Goal: Information Seeking & Learning: Learn about a topic

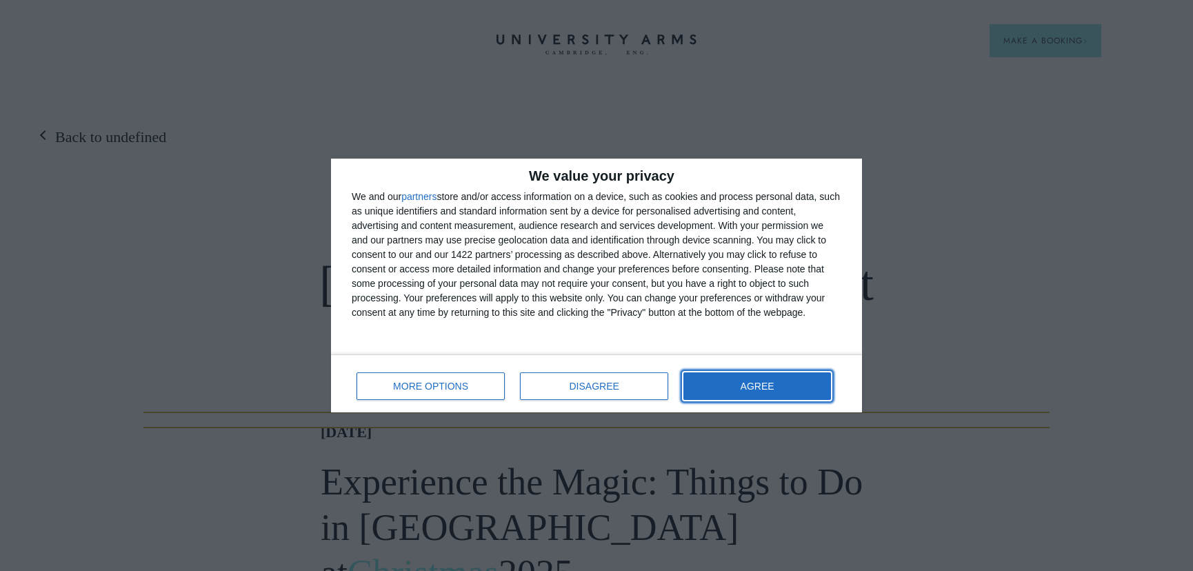
click at [770, 393] on button "AGREE" at bounding box center [758, 387] width 148 height 28
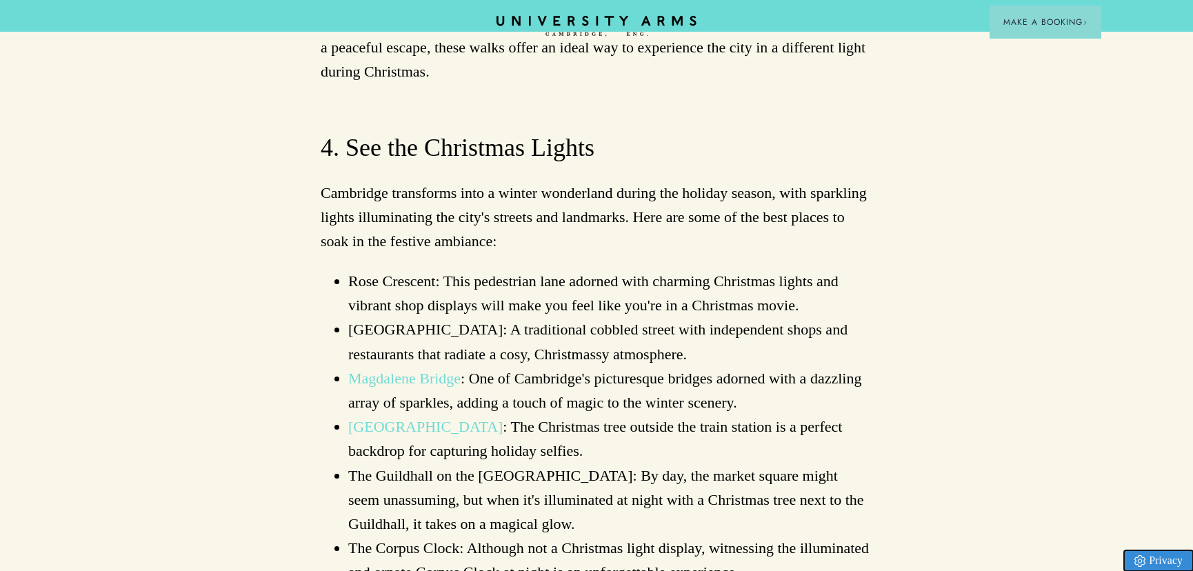
scroll to position [2508, 0]
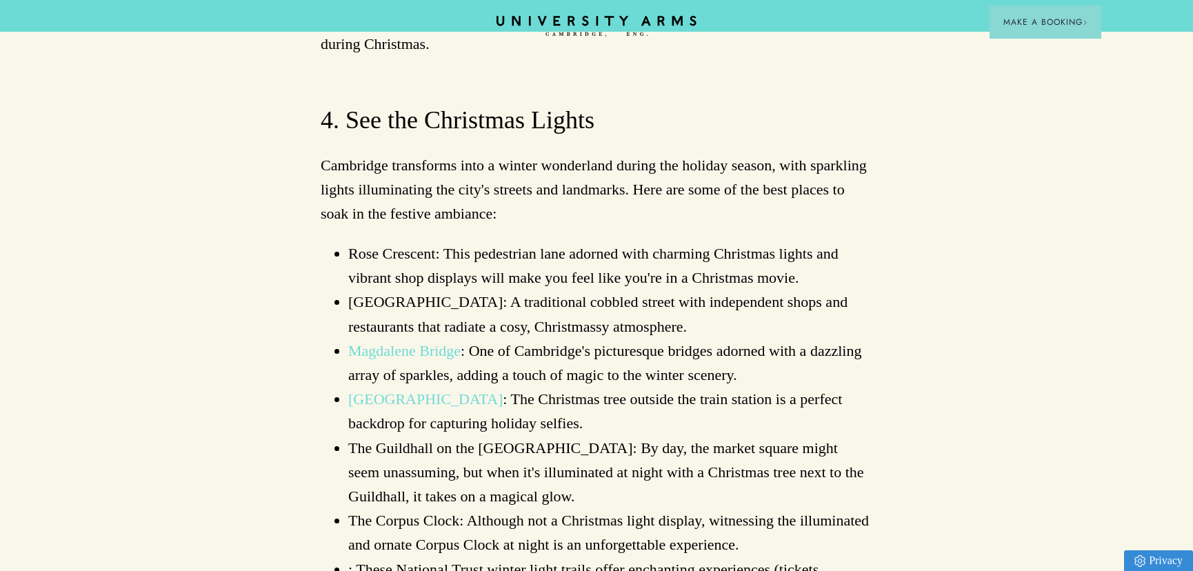
drag, startPoint x: 752, startPoint y: 341, endPoint x: 765, endPoint y: 259, distance: 83.1
click at [766, 259] on ul "Rose Crescent: This pedestrian lane adorned with charming Christmas lights and …" at bounding box center [597, 423] width 552 height 364
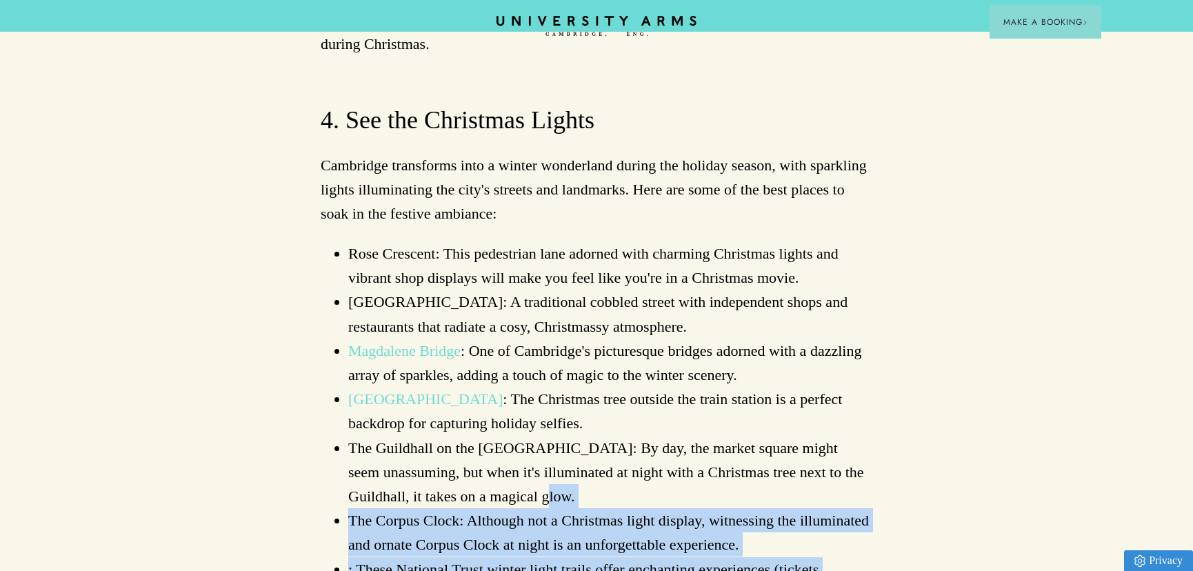
click at [765, 436] on li "The Guildhall on the [GEOGRAPHIC_DATA]: By day, the market square might seem un…" at bounding box center [610, 472] width 524 height 73
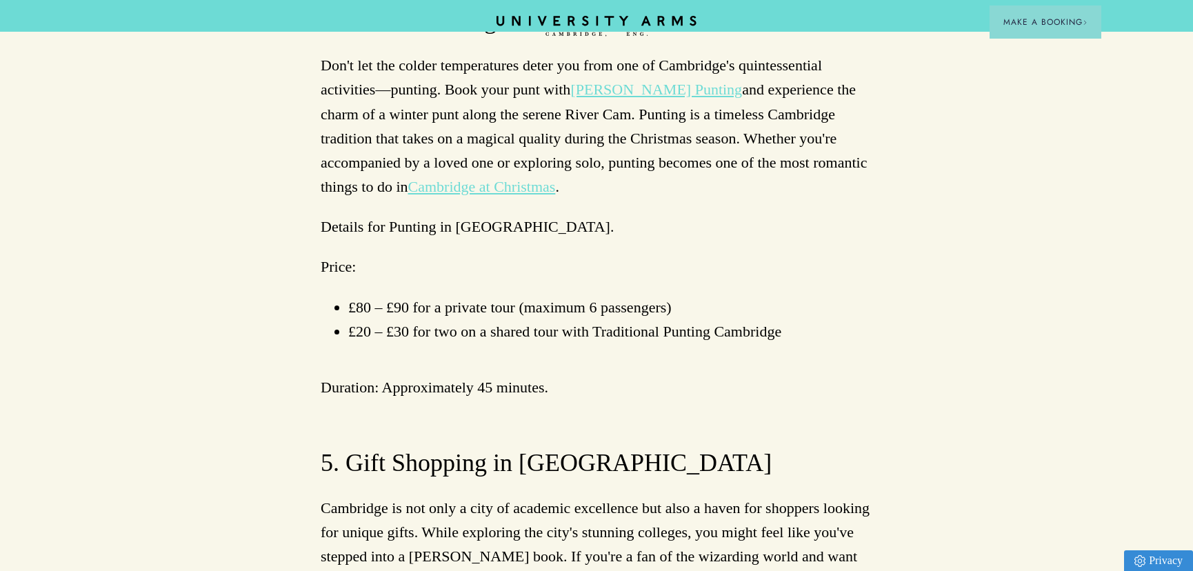
scroll to position [4264, 0]
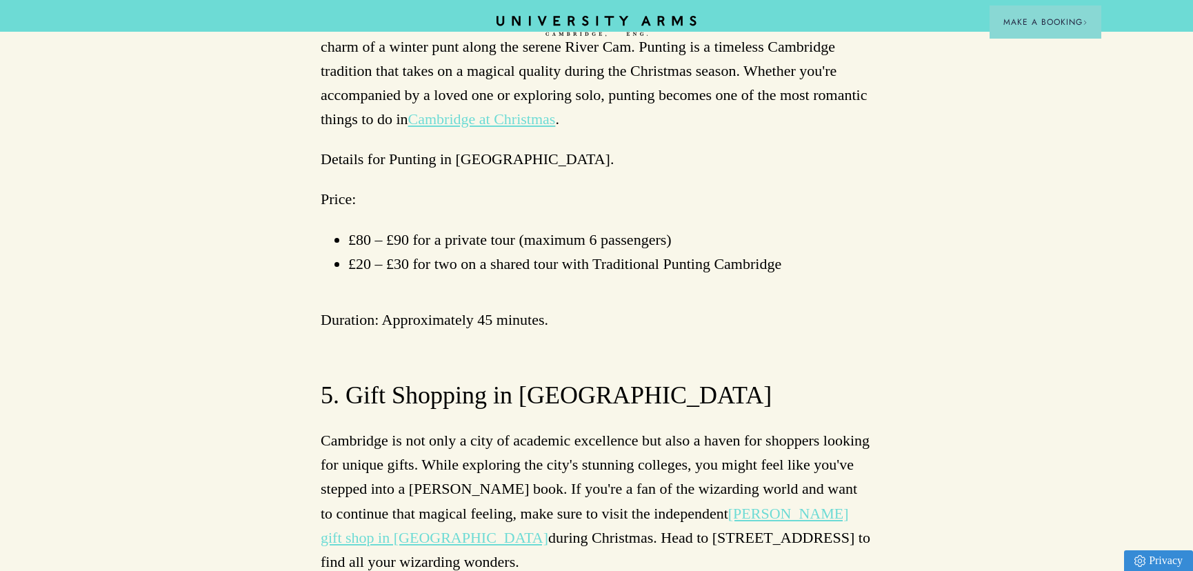
drag, startPoint x: 703, startPoint y: 63, endPoint x: 857, endPoint y: 516, distance: 478.0
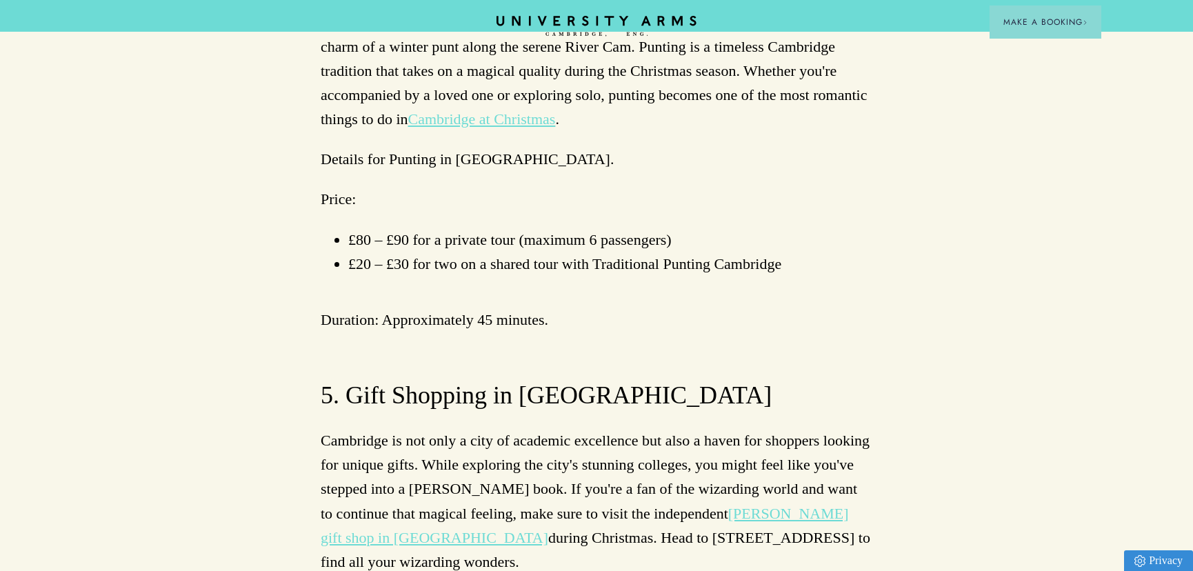
drag, startPoint x: 858, startPoint y: 504, endPoint x: 615, endPoint y: 112, distance: 461.0
click at [614, 428] on p "Cambridge is not only a city of academic excellence but also a haven for shoppe…" at bounding box center [597, 501] width 552 height 146
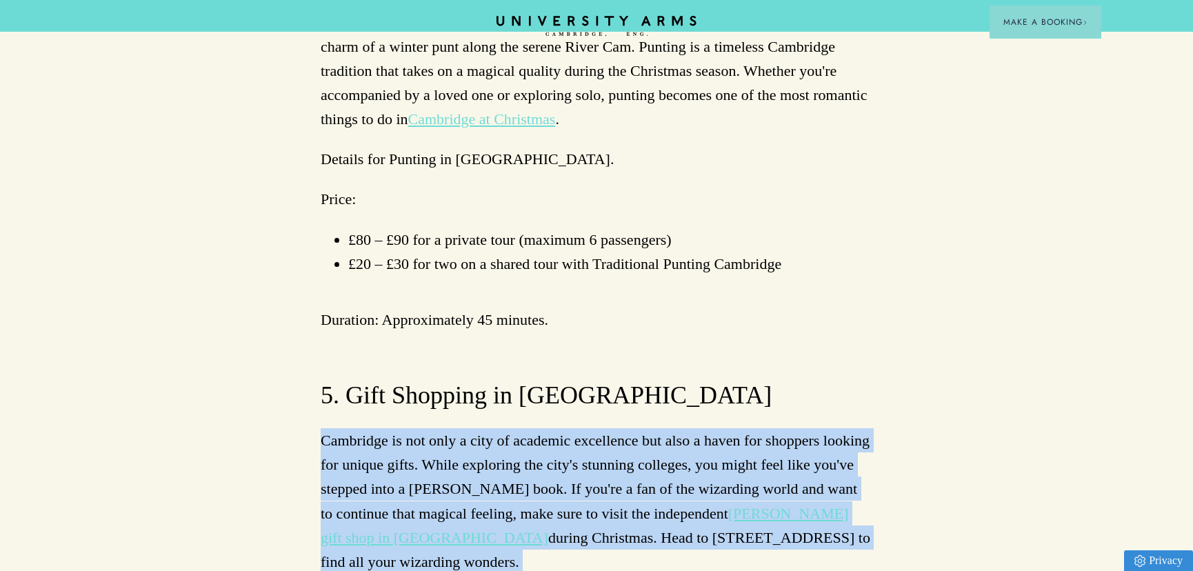
drag, startPoint x: 656, startPoint y: 312, endPoint x: 722, endPoint y: 513, distance: 210.5
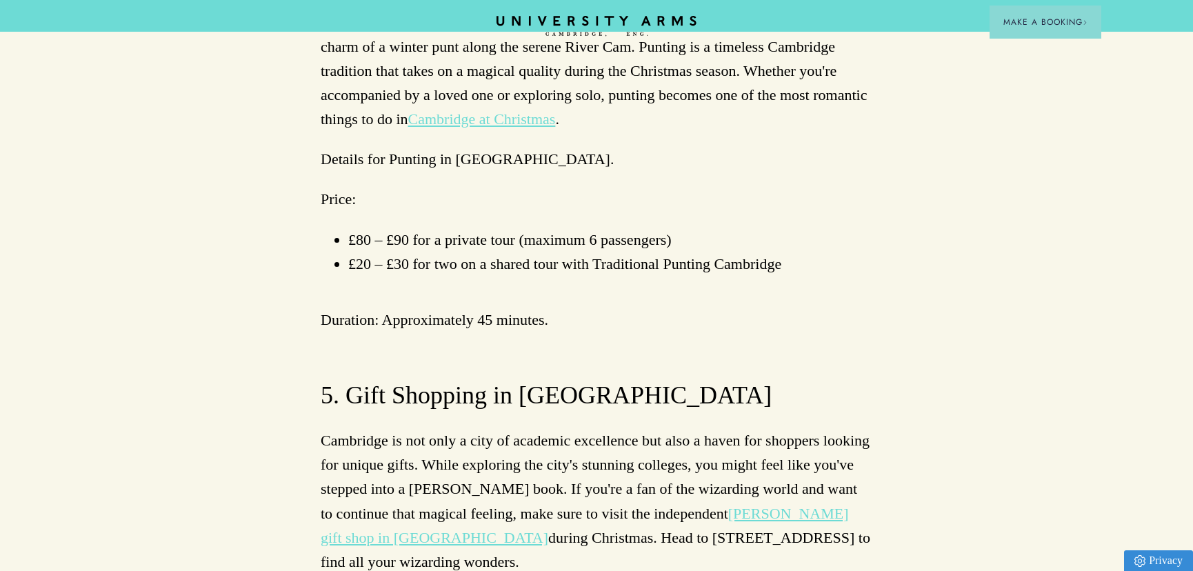
drag, startPoint x: 722, startPoint y: 483, endPoint x: 717, endPoint y: 431, distance: 52.0
drag, startPoint x: 672, startPoint y: 416, endPoint x: 648, endPoint y: 391, distance: 34.6
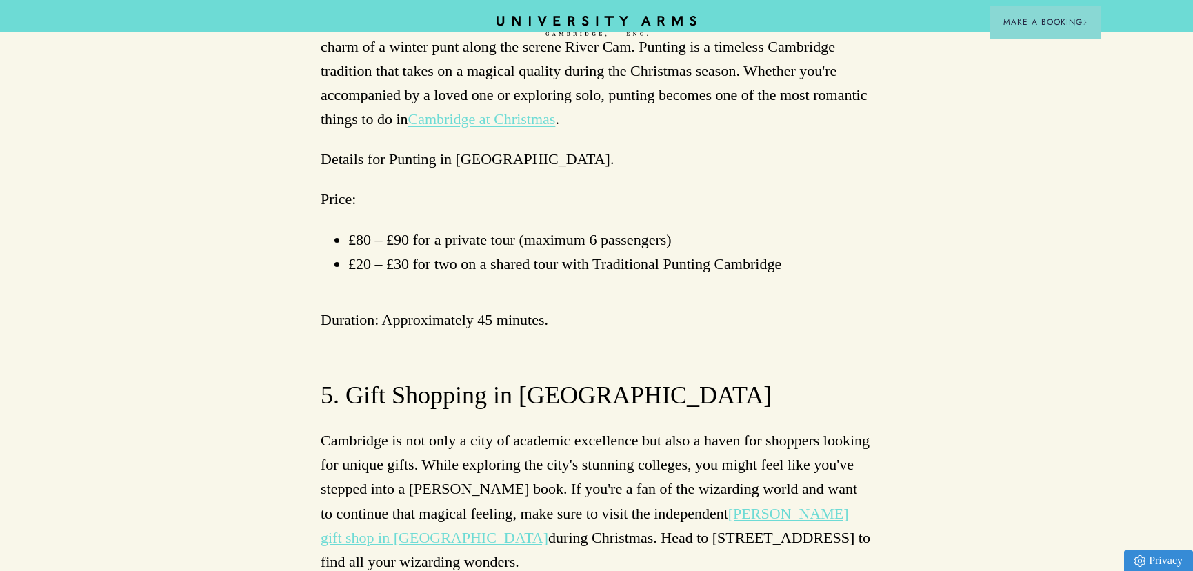
drag, startPoint x: 565, startPoint y: 351, endPoint x: 515, endPoint y: 252, distance: 111.4
click at [515, 428] on p "Cambridge is not only a city of academic excellence but also a haven for shoppe…" at bounding box center [597, 501] width 552 height 146
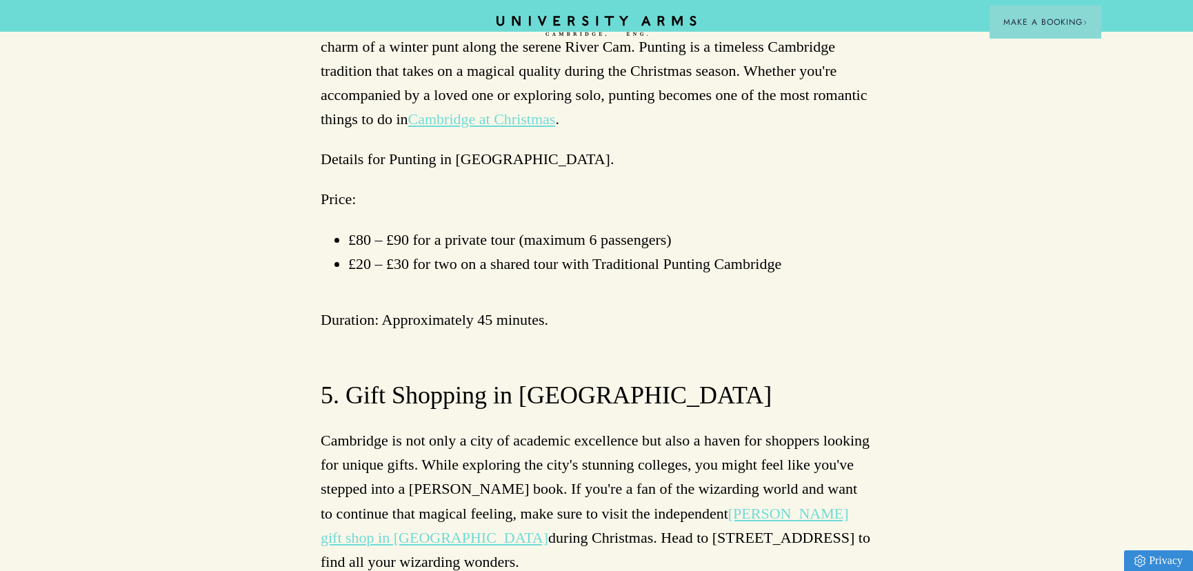
drag, startPoint x: 606, startPoint y: 240, endPoint x: 464, endPoint y: 136, distance: 176.2
click at [461, 428] on p "Cambridge is not only a city of academic excellence but also a haven for shoppe…" at bounding box center [597, 501] width 552 height 146
click at [506, 428] on p "Cambridge is not only a city of academic excellence but also a haven for shoppe…" at bounding box center [597, 501] width 552 height 146
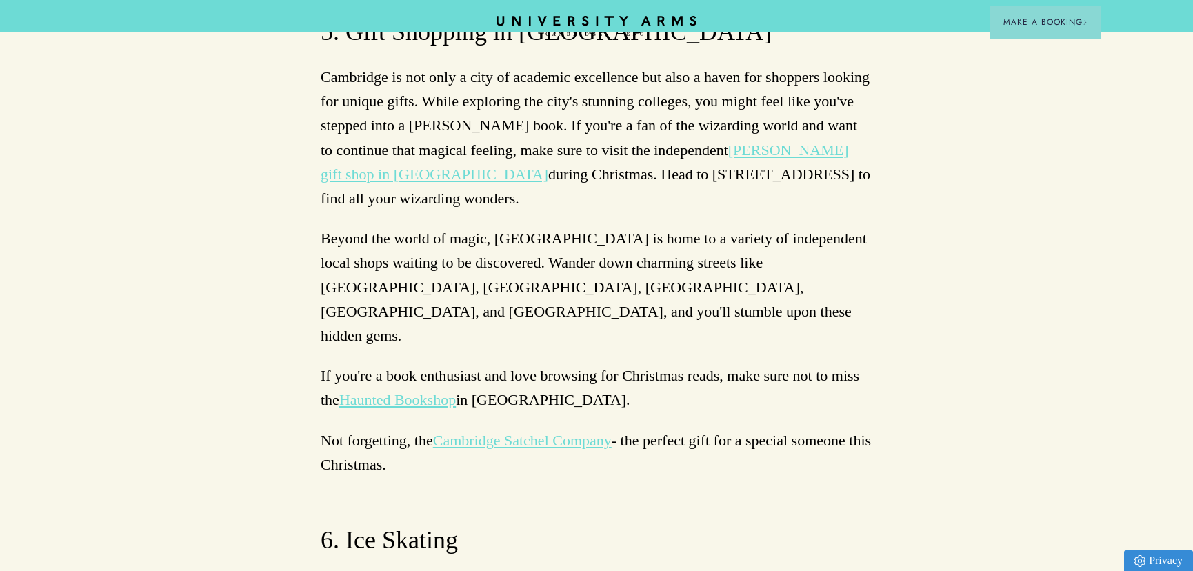
scroll to position [4640, 0]
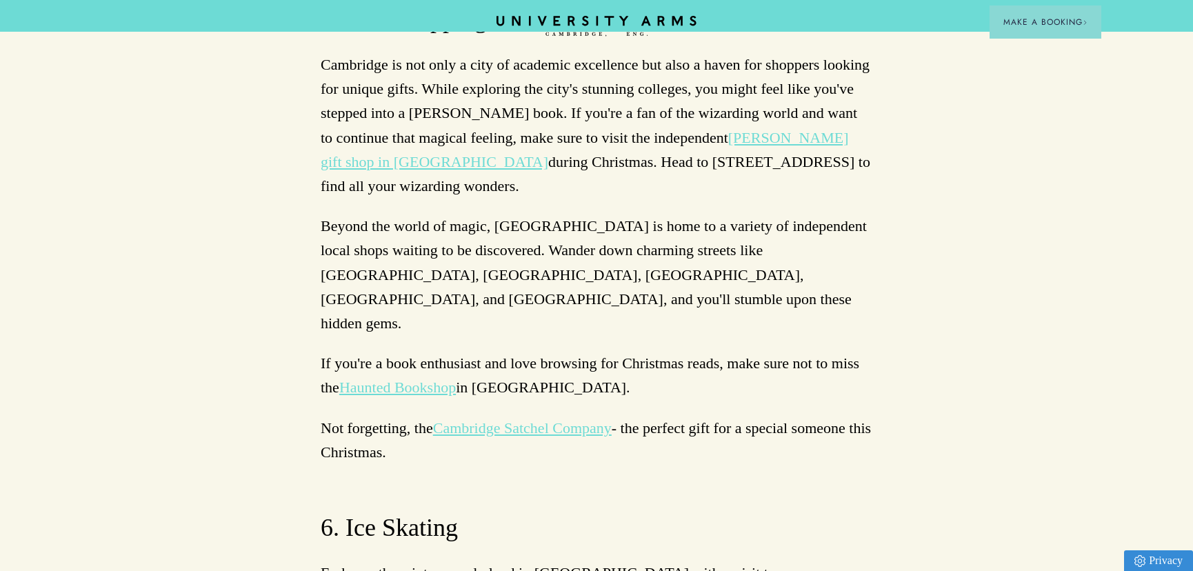
drag, startPoint x: 542, startPoint y: 192, endPoint x: 618, endPoint y: 338, distance: 165.1
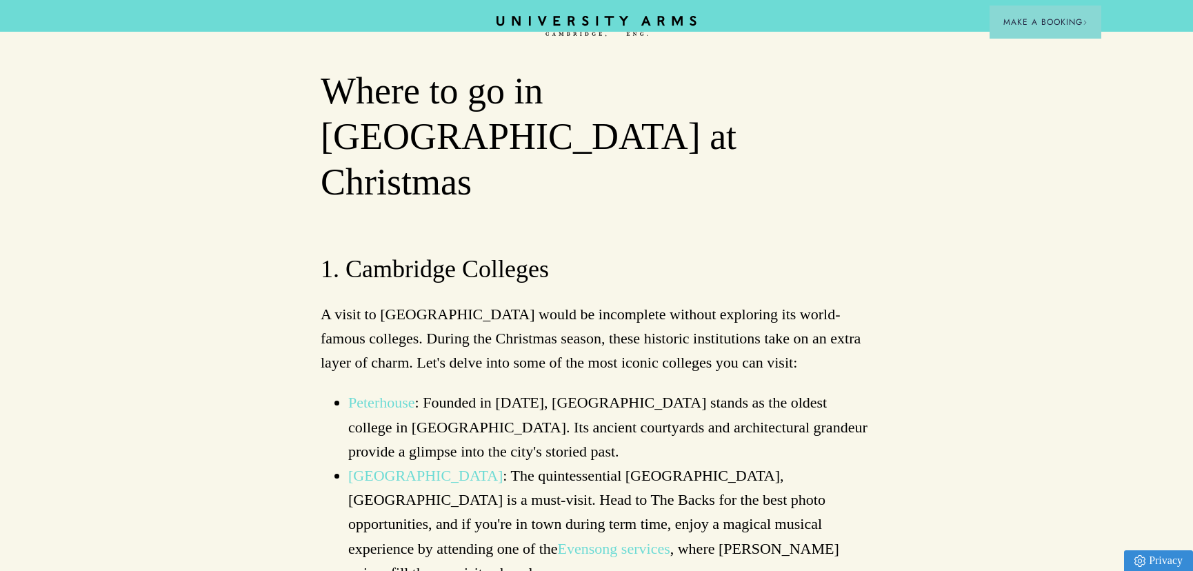
scroll to position [564, 0]
